Goal: Task Accomplishment & Management: Complete application form

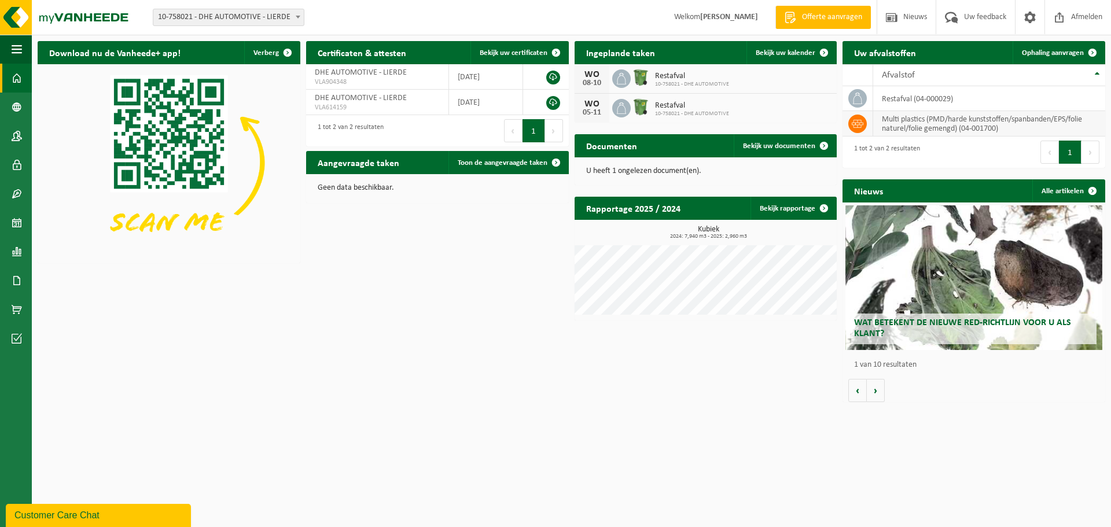
click at [857, 123] on icon at bounding box center [858, 124] width 12 height 12
click at [926, 127] on td "multi plastics (PMD/harde kunststoffen/spanbanden/EPS/folie naturel/folie gemen…" at bounding box center [989, 123] width 232 height 25
click at [1088, 120] on td "multi plastics (PMD/harde kunststoffen/spanbanden/EPS/folie naturel/folie gemen…" at bounding box center [989, 123] width 232 height 25
click at [1055, 50] on span "Ophaling aanvragen" at bounding box center [1053, 53] width 62 height 8
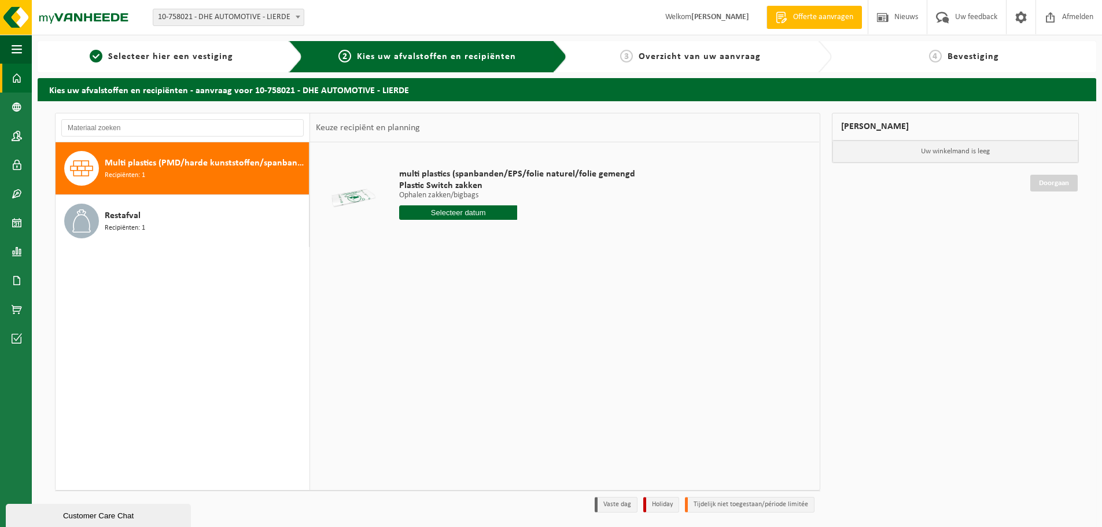
click at [21, 80] on span at bounding box center [17, 78] width 10 height 29
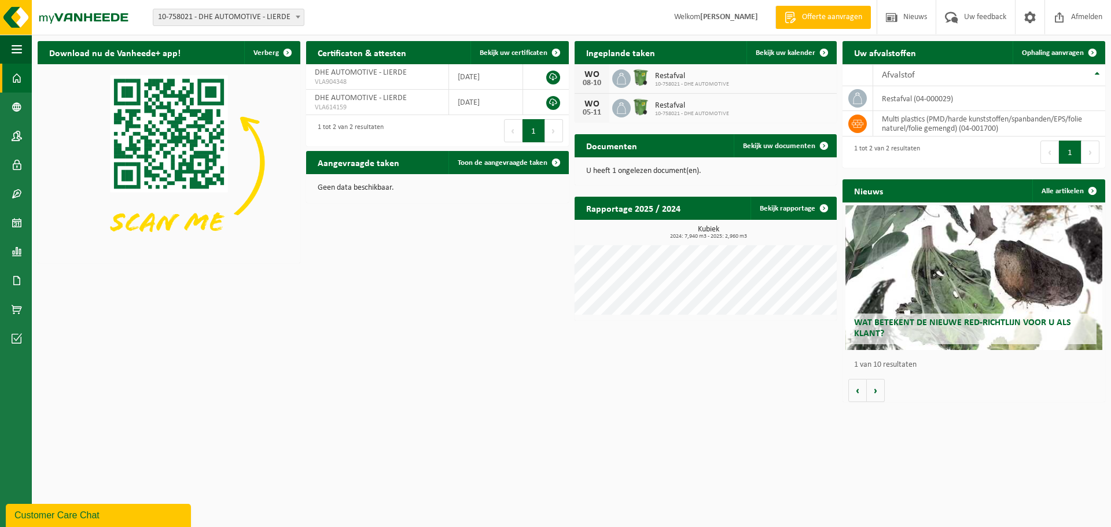
click at [724, 80] on span "Restafval" at bounding box center [692, 76] width 74 height 9
click at [1002, 115] on td "multi plastics (PMD/harde kunststoffen/spanbanden/EPS/folie naturel/folie gemen…" at bounding box center [989, 123] width 232 height 25
click at [1064, 55] on span "Ophaling aanvragen" at bounding box center [1053, 53] width 62 height 8
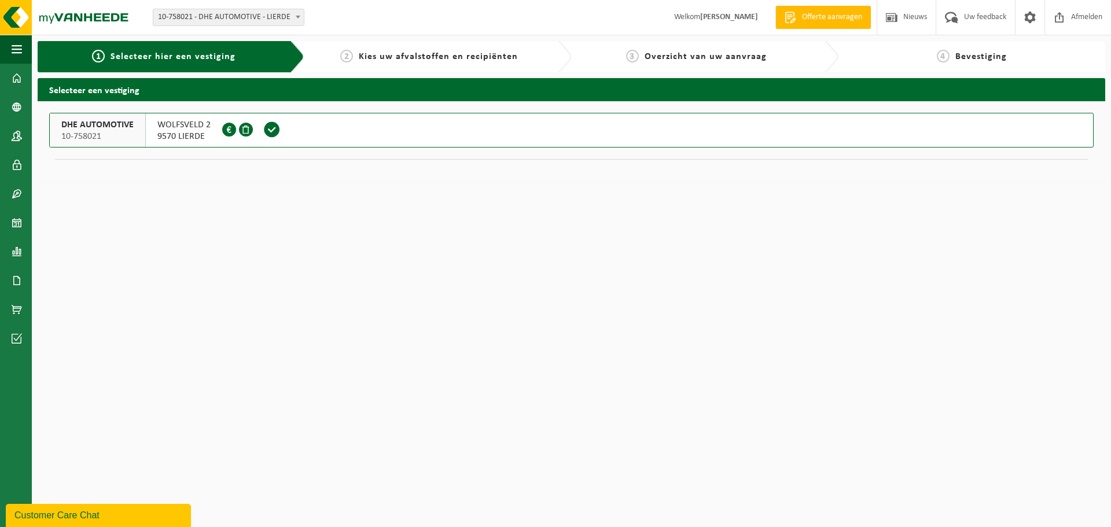
click at [187, 131] on span "9570 LIERDE" at bounding box center [183, 137] width 53 height 12
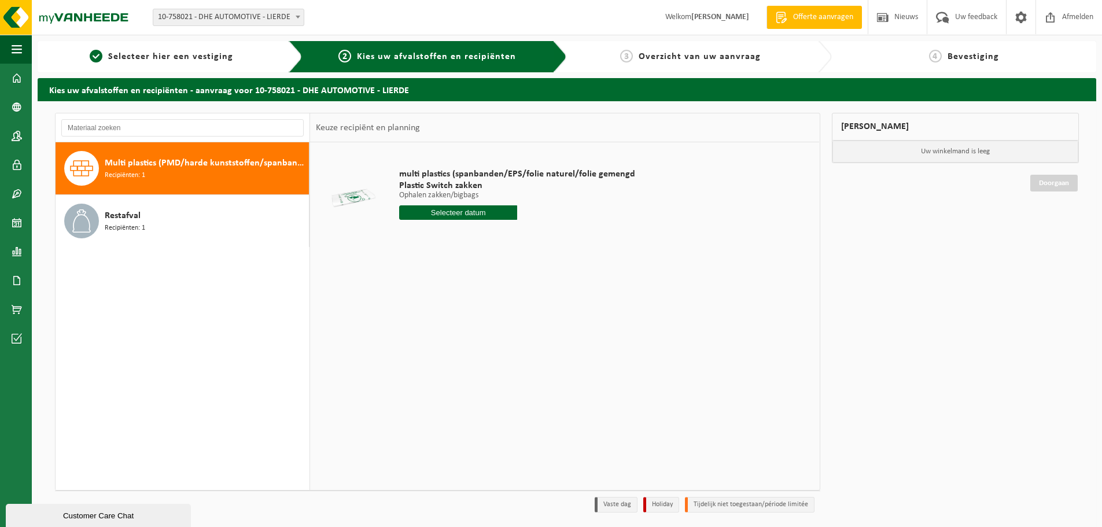
click at [179, 168] on span "Multi plastics (PMD/harde kunststoffen/spanbanden/EPS/folie naturel/folie gemen…" at bounding box center [205, 163] width 201 height 14
click at [486, 212] on input "text" at bounding box center [458, 212] width 118 height 14
click at [531, 237] on icon at bounding box center [530, 239] width 19 height 19
click at [529, 236] on icon at bounding box center [530, 239] width 19 height 19
click at [409, 240] on icon at bounding box center [410, 240] width 3 height 6
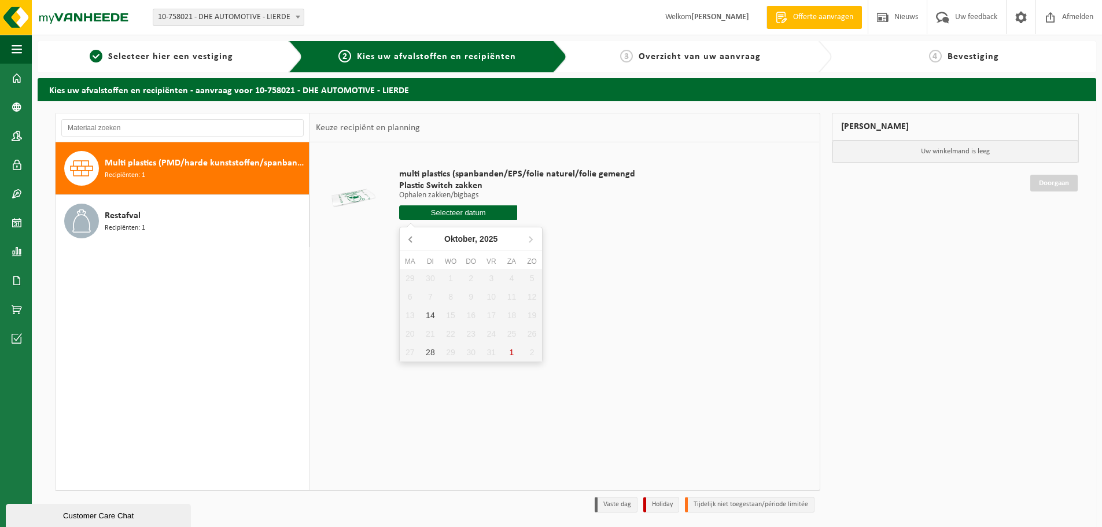
click at [409, 240] on icon at bounding box center [410, 240] width 3 height 6
click at [430, 352] on div "30" at bounding box center [430, 352] width 20 height 19
type input "Van 2025-09-30"
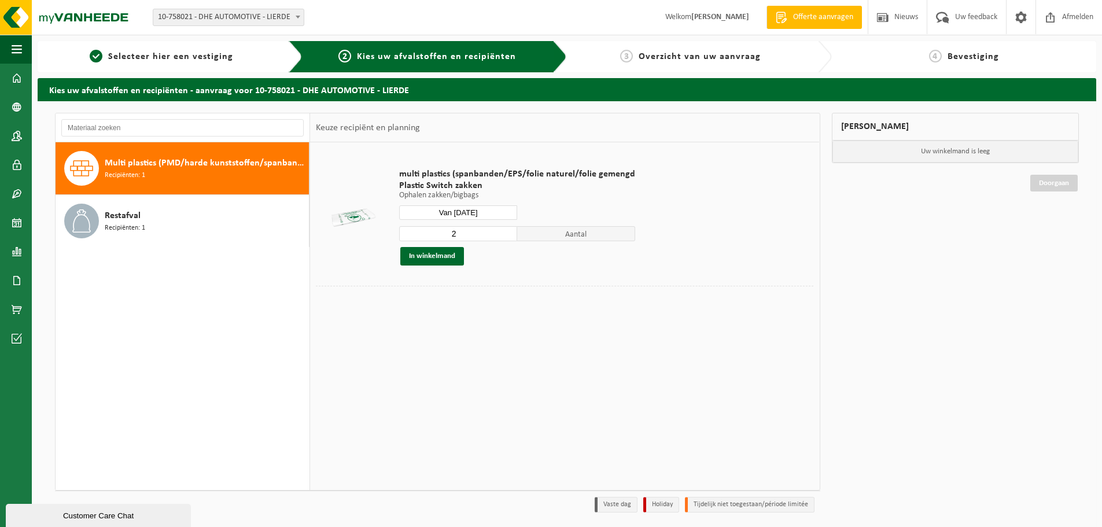
click at [506, 231] on input "2" at bounding box center [458, 233] width 118 height 15
click at [506, 231] on input "3" at bounding box center [458, 233] width 118 height 15
type input "4"
click at [506, 231] on input "4" at bounding box center [458, 233] width 118 height 15
click at [487, 211] on input "Van 2025-09-30" at bounding box center [458, 212] width 118 height 14
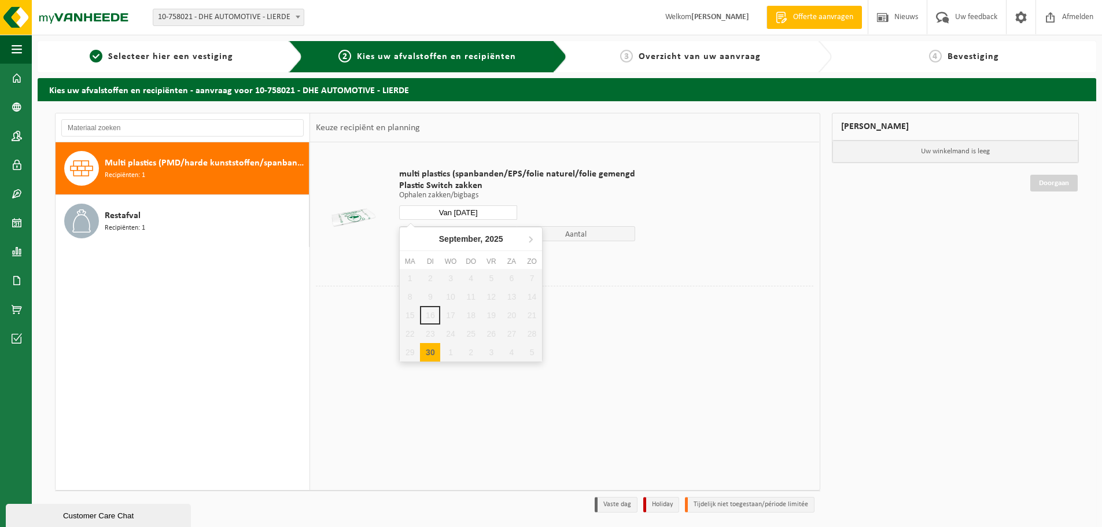
click at [431, 350] on div "30" at bounding box center [430, 352] width 20 height 19
click at [426, 351] on div "30" at bounding box center [430, 352] width 20 height 19
type input "Van 2025-09-30"
click at [442, 254] on button "In winkelmand" at bounding box center [432, 256] width 64 height 19
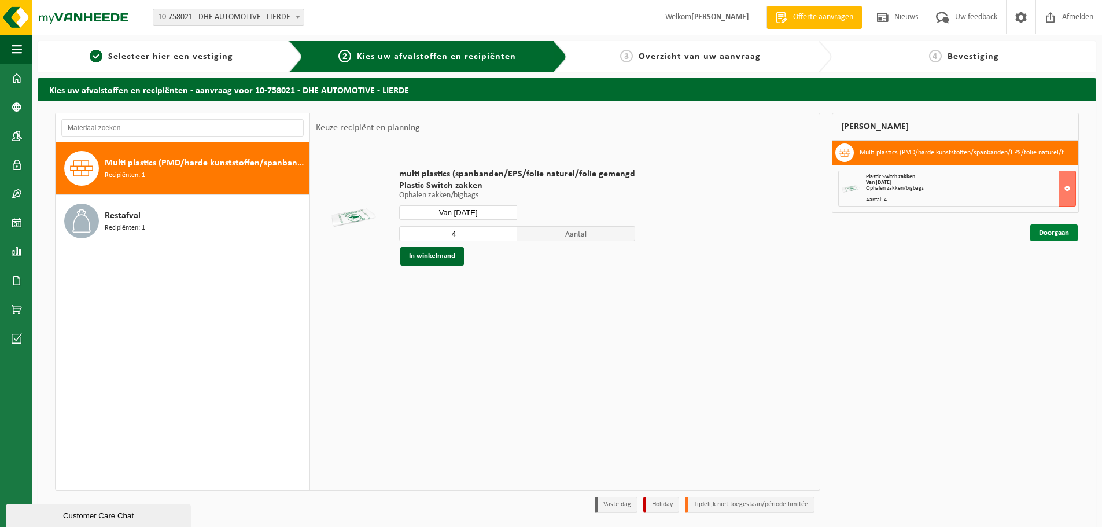
click at [1064, 232] on link "Doorgaan" at bounding box center [1054, 233] width 47 height 17
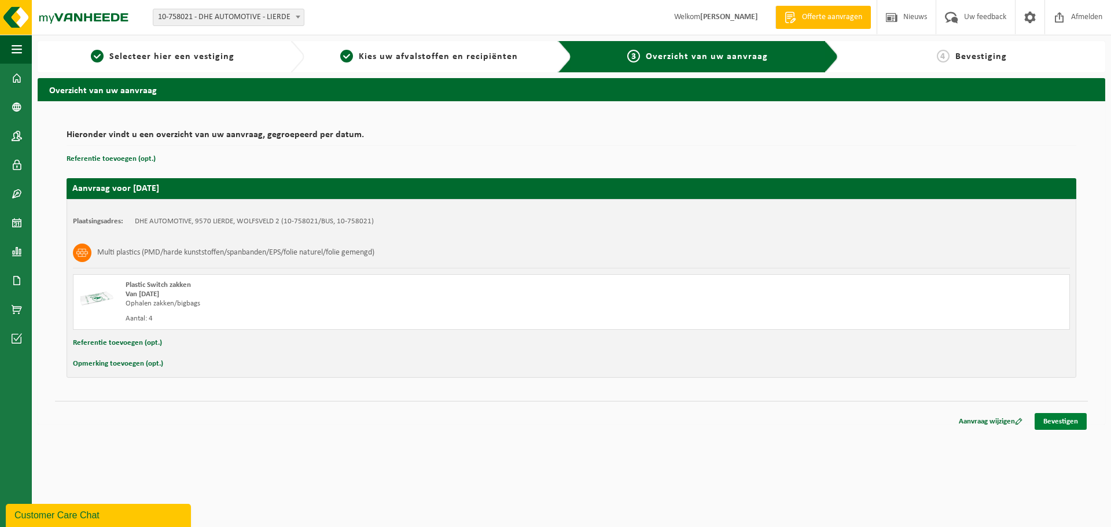
click at [1060, 420] on link "Bevestigen" at bounding box center [1061, 421] width 52 height 17
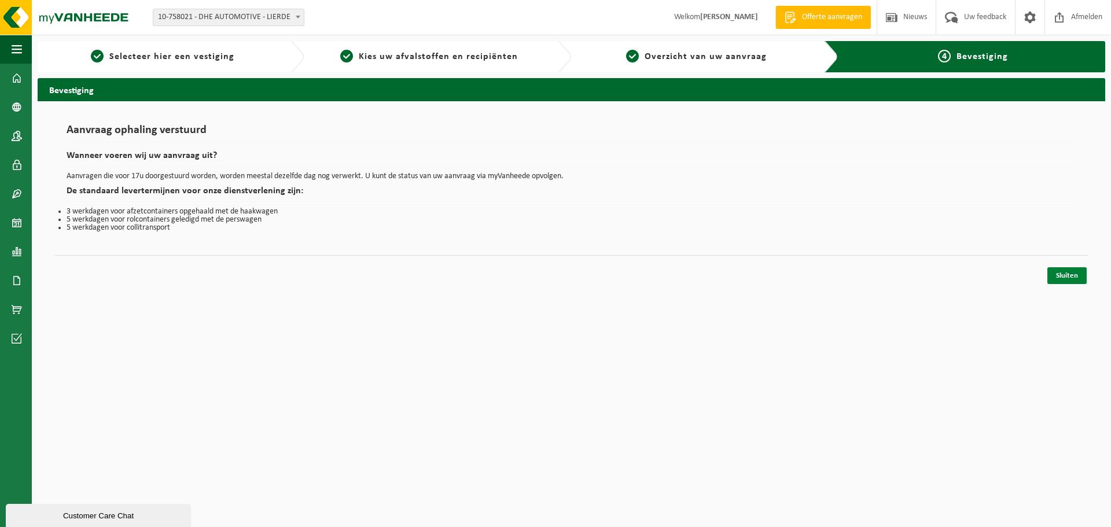
click at [1077, 277] on link "Sluiten" at bounding box center [1066, 275] width 39 height 17
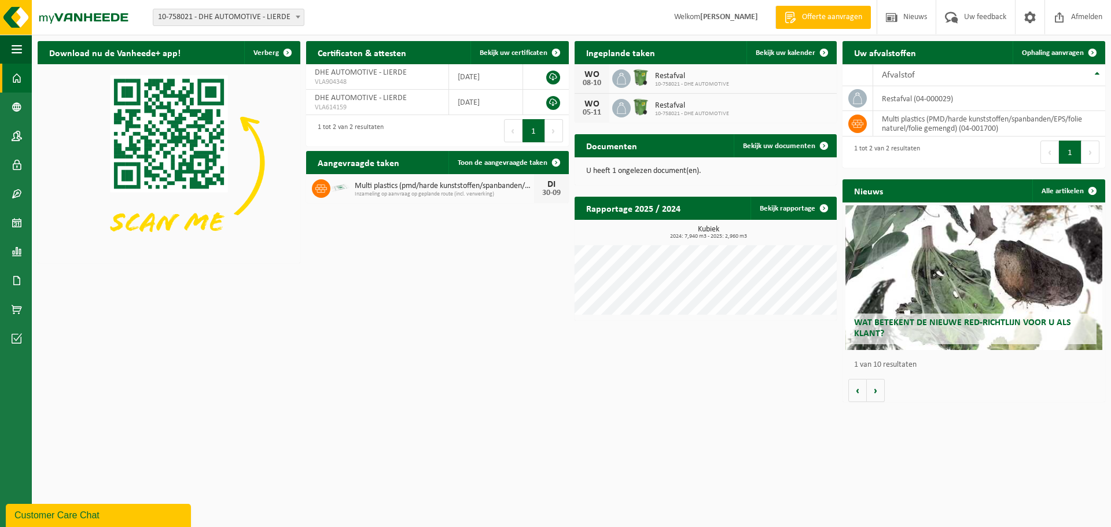
click at [673, 171] on p "U heeft 1 ongelezen document(en)." at bounding box center [706, 171] width 240 height 8
click at [783, 150] on span "Bekijk uw documenten" at bounding box center [779, 146] width 72 height 8
